Goal: Check status: Check status

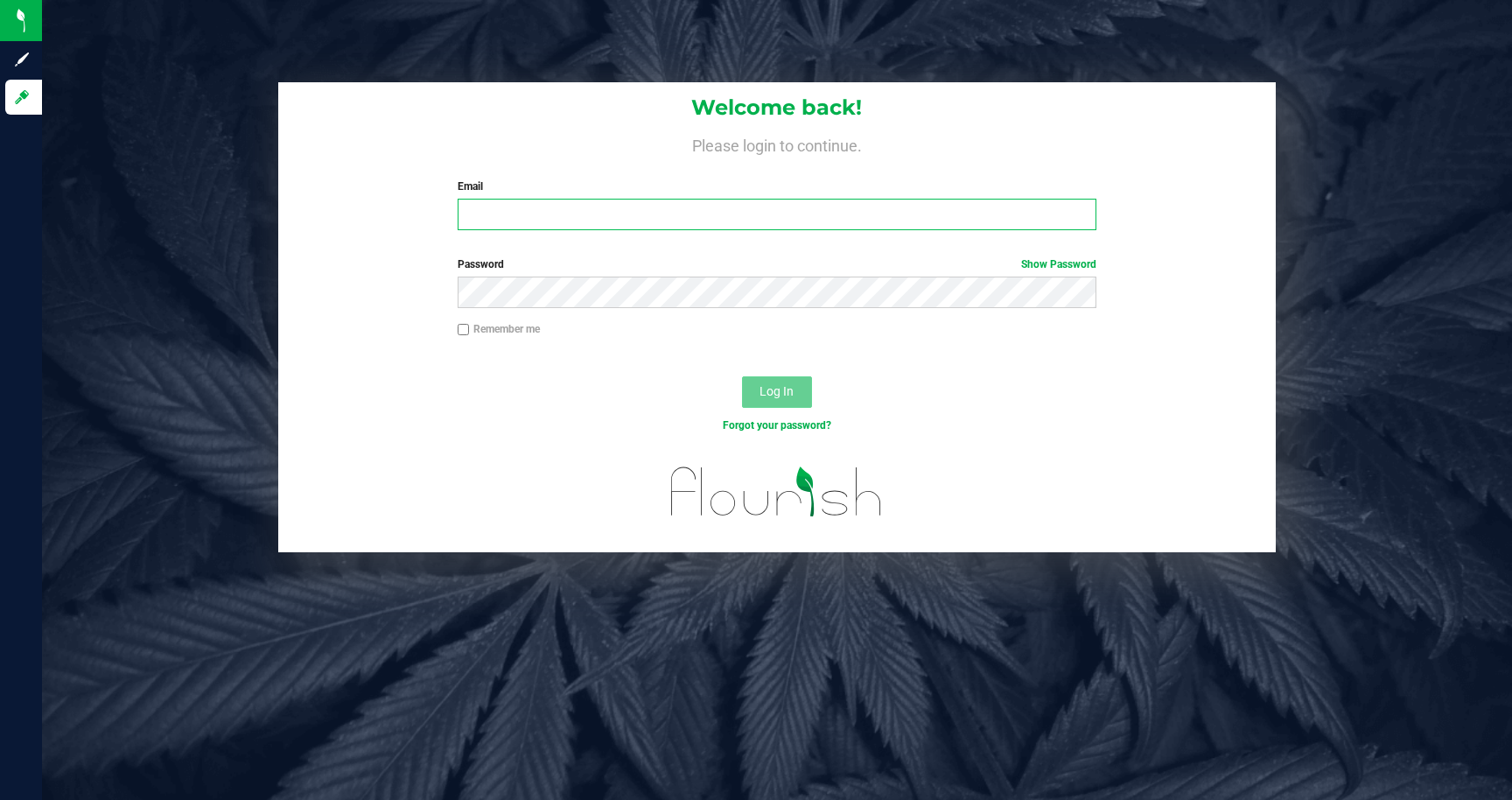
type input "[EMAIL_ADDRESS][DOMAIN_NAME]"
click at [748, 389] on button "Log In" at bounding box center [777, 392] width 70 height 31
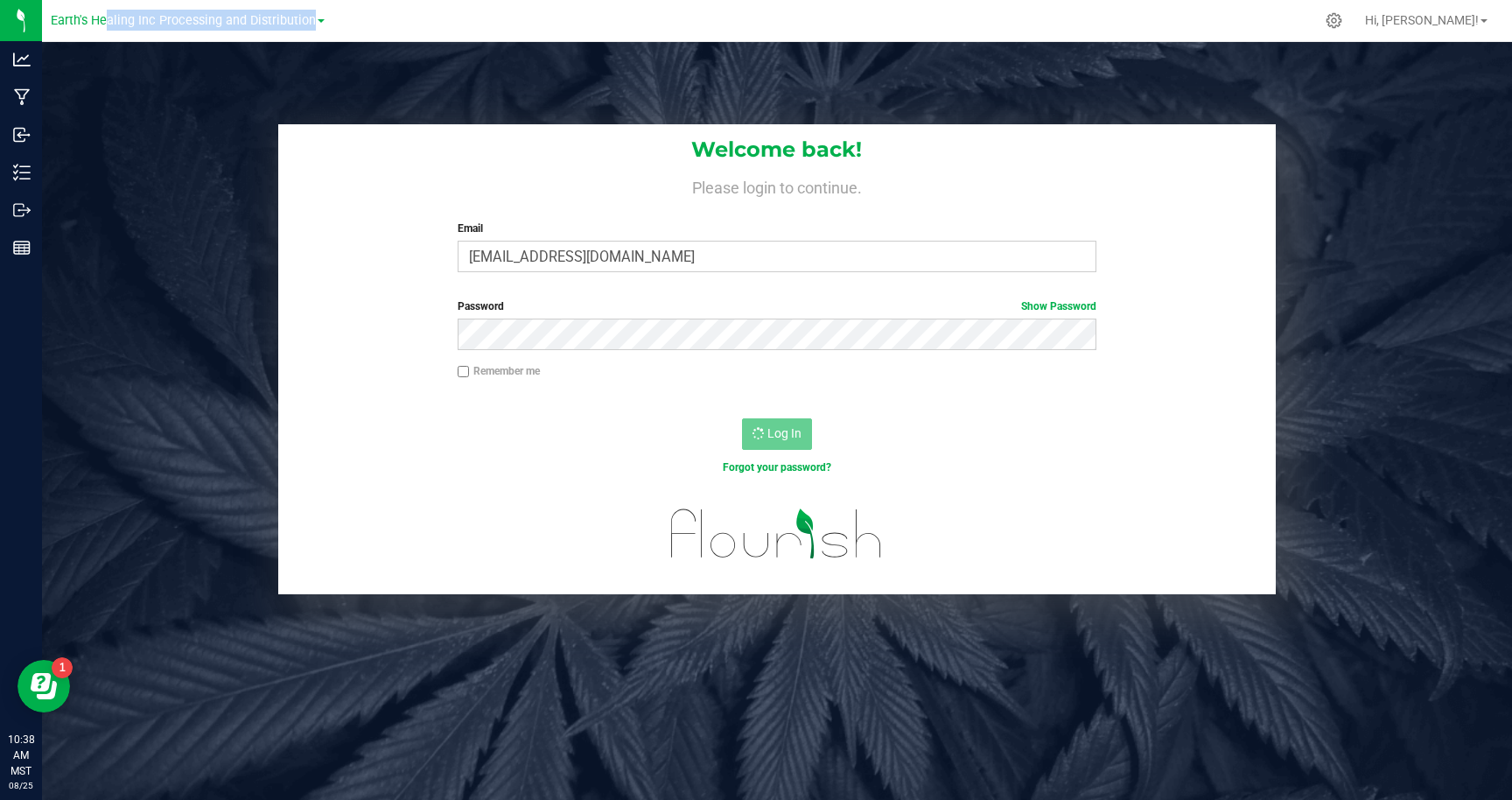
click at [103, 31] on div "Earth's Healing Inc Processing and Distribution" at bounding box center [187, 20] width 274 height 27
click at [83, 12] on link "Earth's Healing Inc Processing and Distribution" at bounding box center [187, 20] width 274 height 17
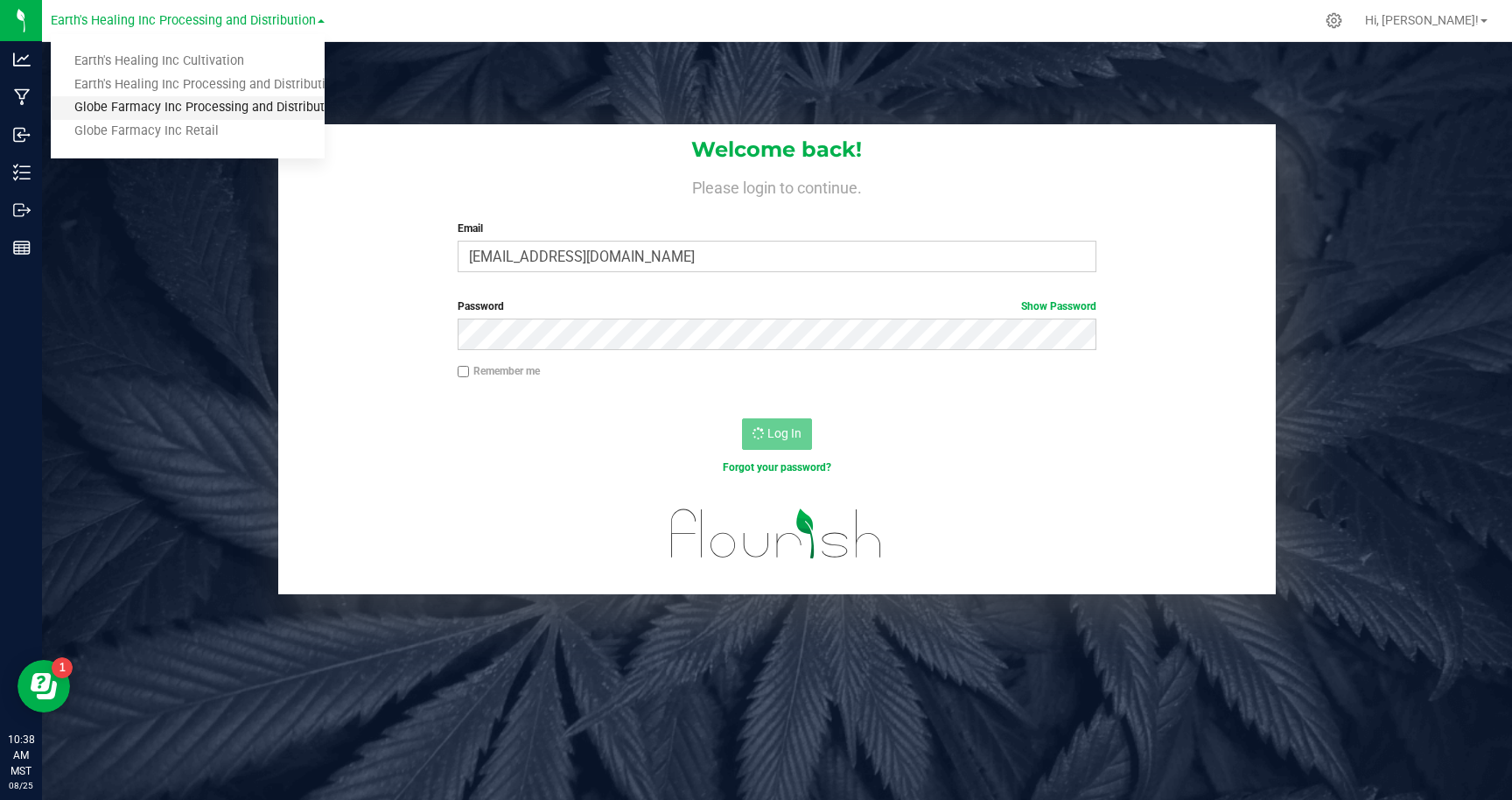
click at [173, 102] on link "Globe Farmacy Inc Processing and Distribution" at bounding box center [187, 107] width 274 height 24
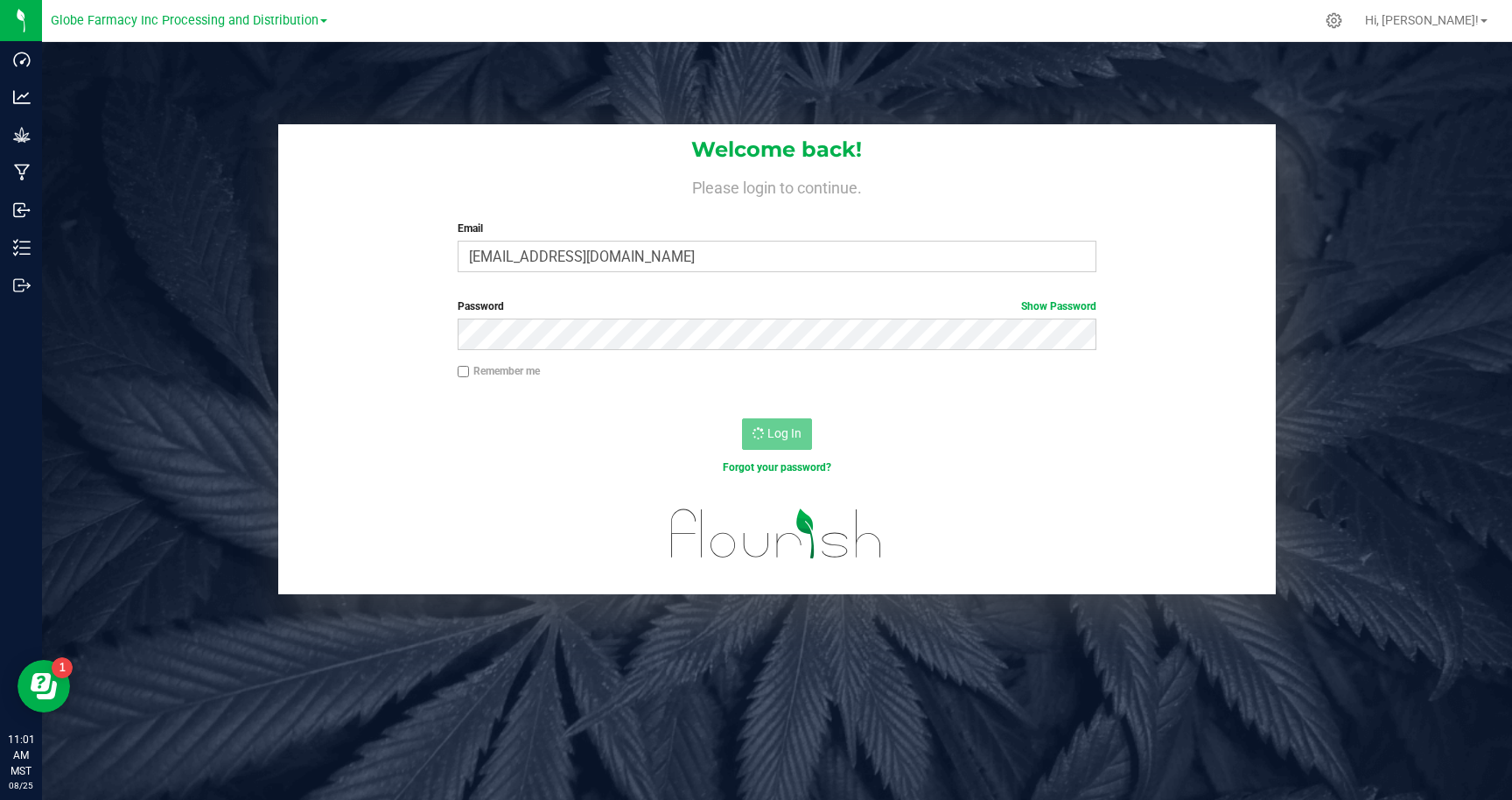
click at [196, 184] on div "Welcome back! Please login to continue. Email [EMAIL_ADDRESS][DOMAIN_NAME] Requ…" at bounding box center [778, 359] width 1497 height 470
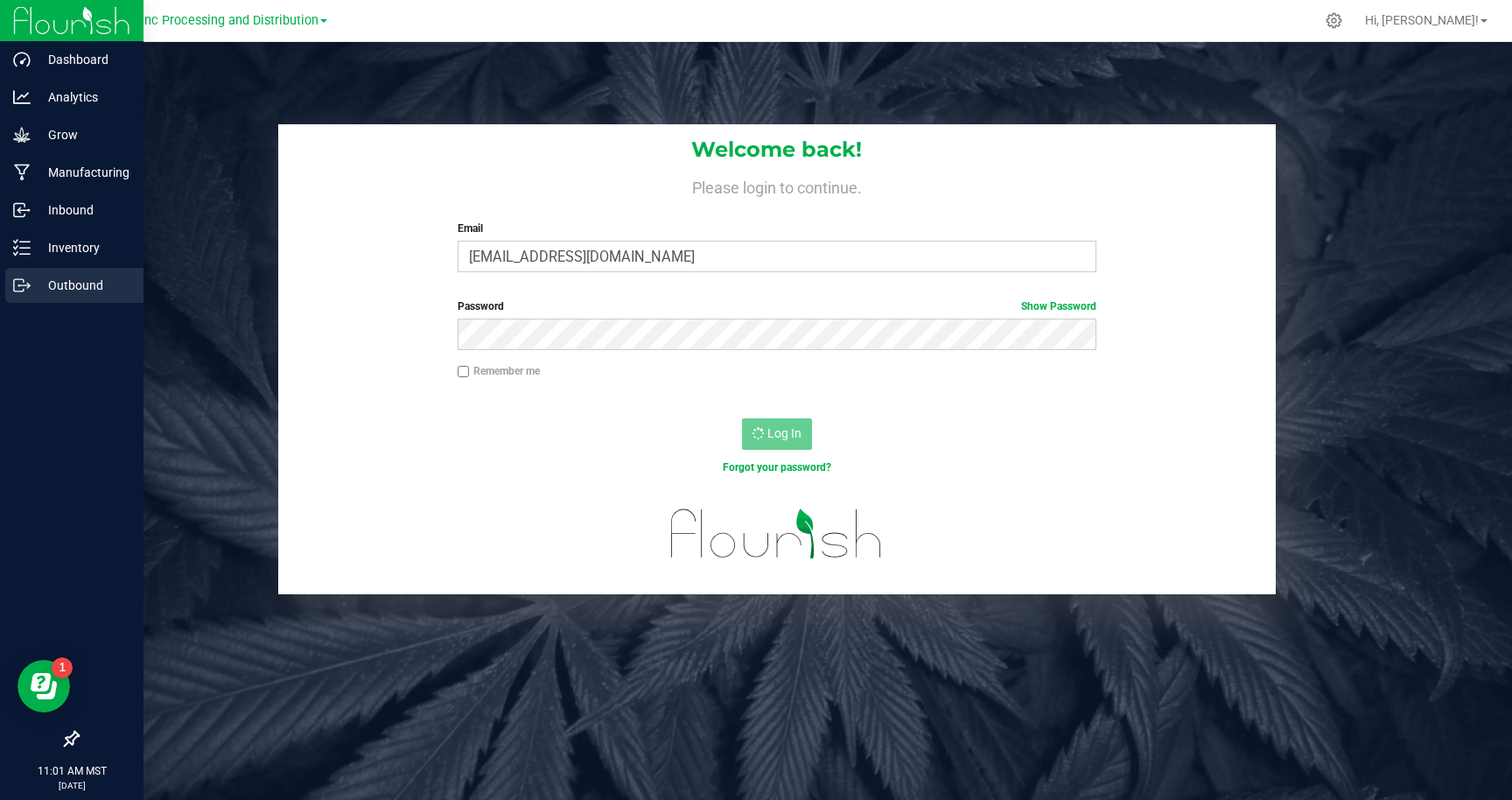
click at [66, 277] on p "Outbound" at bounding box center [84, 285] width 105 height 21
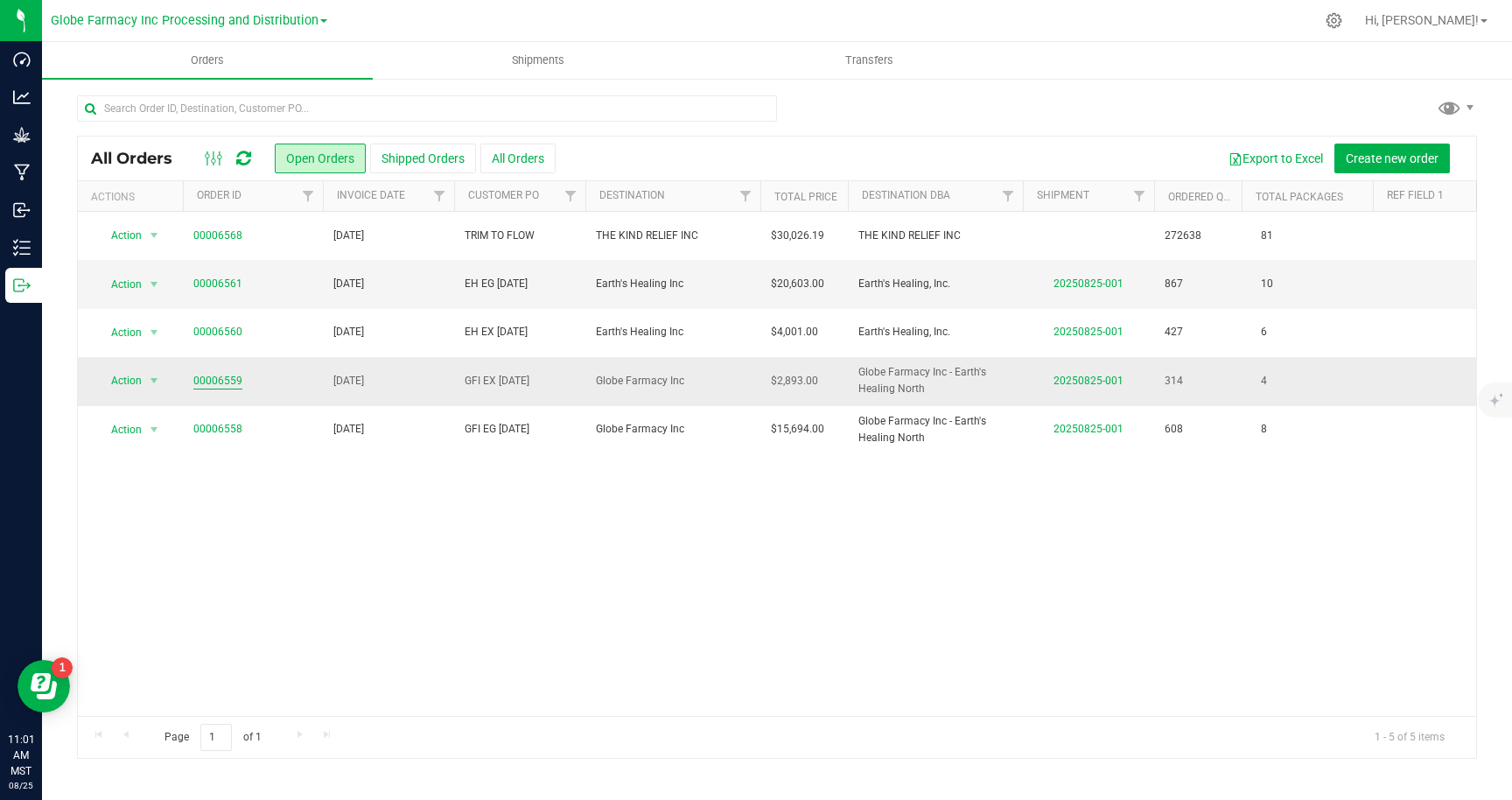
click at [228, 380] on link "00006559" at bounding box center [217, 381] width 49 height 17
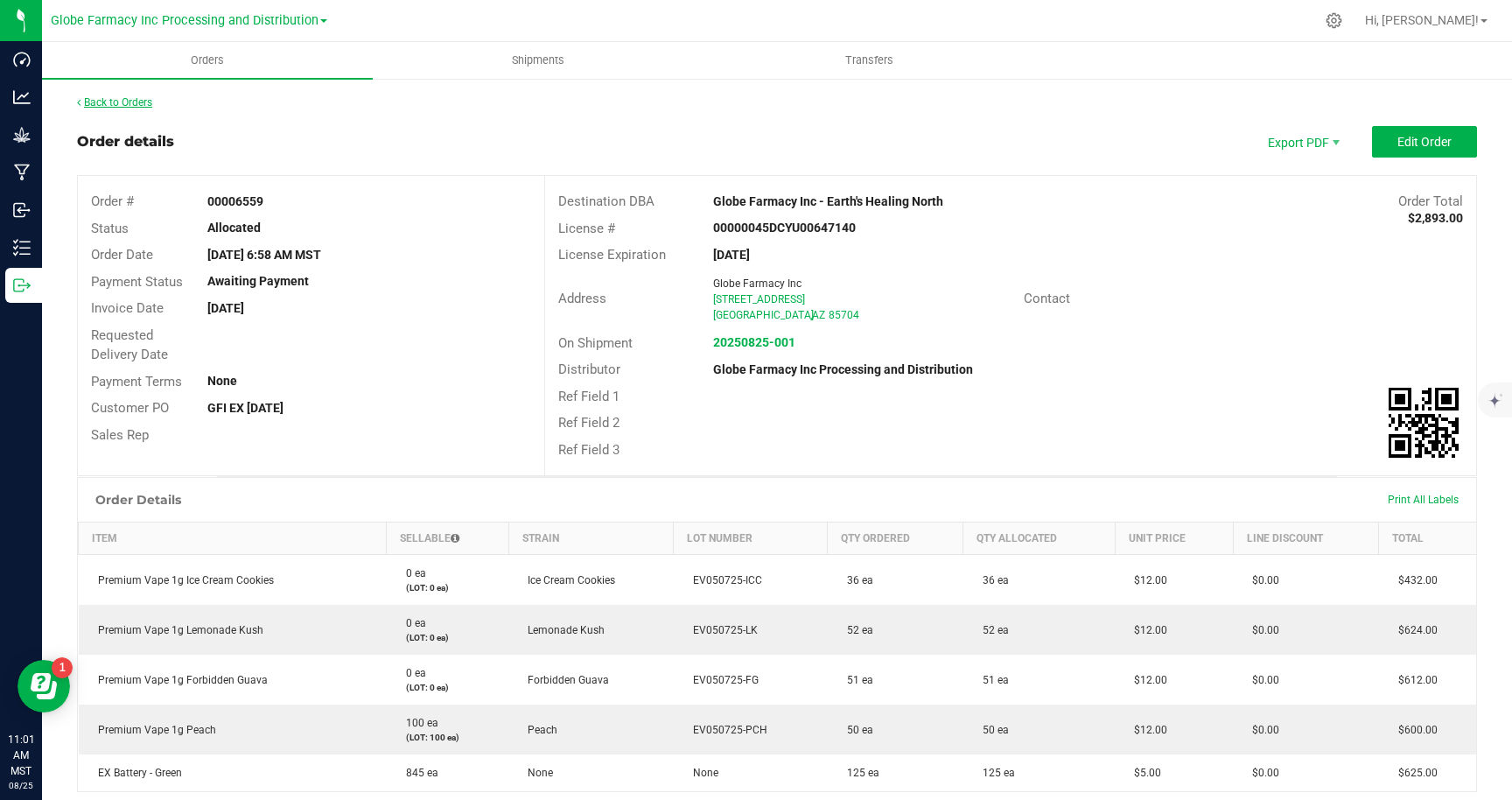
click at [121, 104] on link "Back to Orders" at bounding box center [115, 102] width 75 height 12
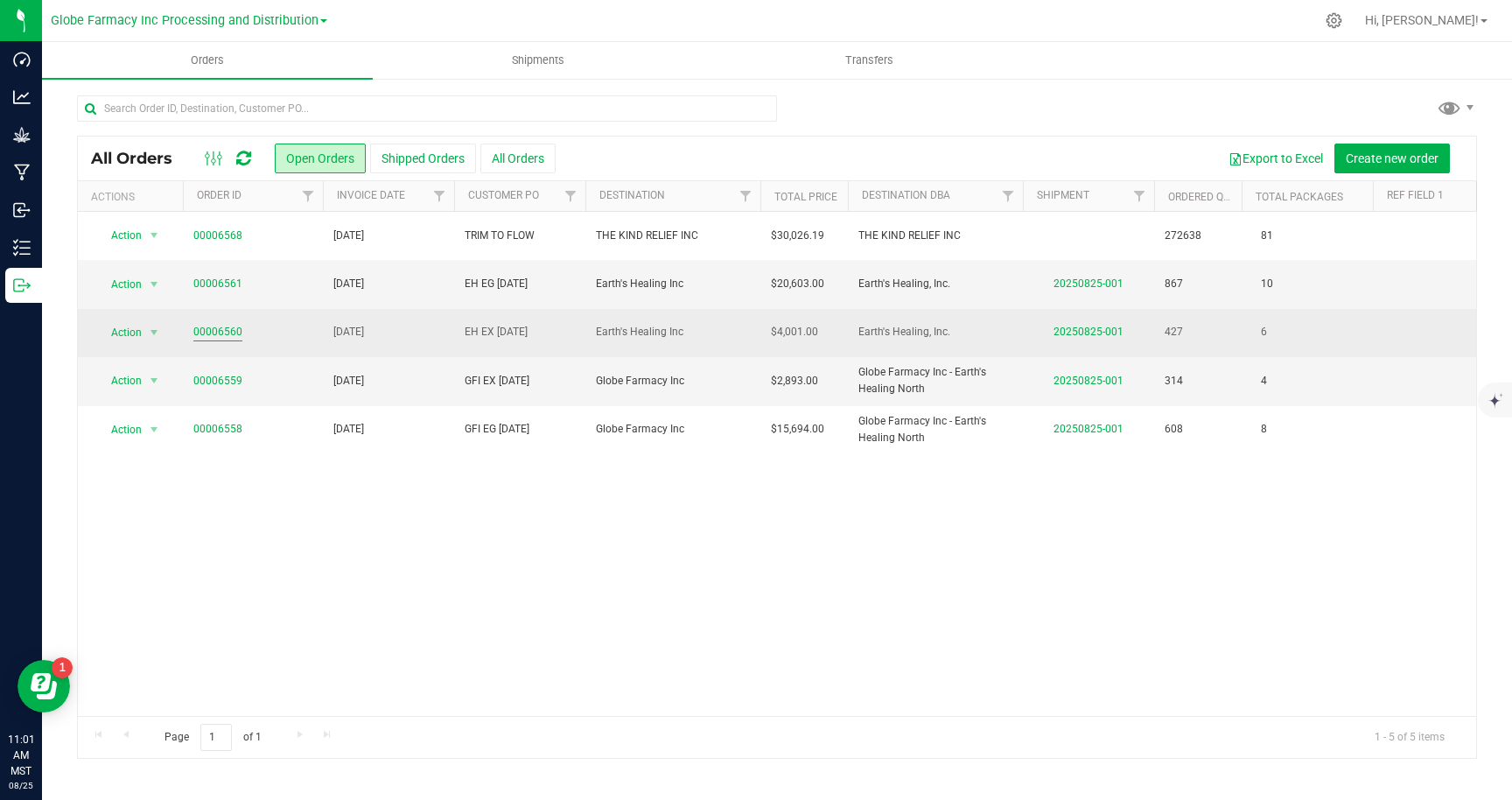
click at [217, 331] on link "00006560" at bounding box center [217, 332] width 49 height 17
